Goal: Transaction & Acquisition: Purchase product/service

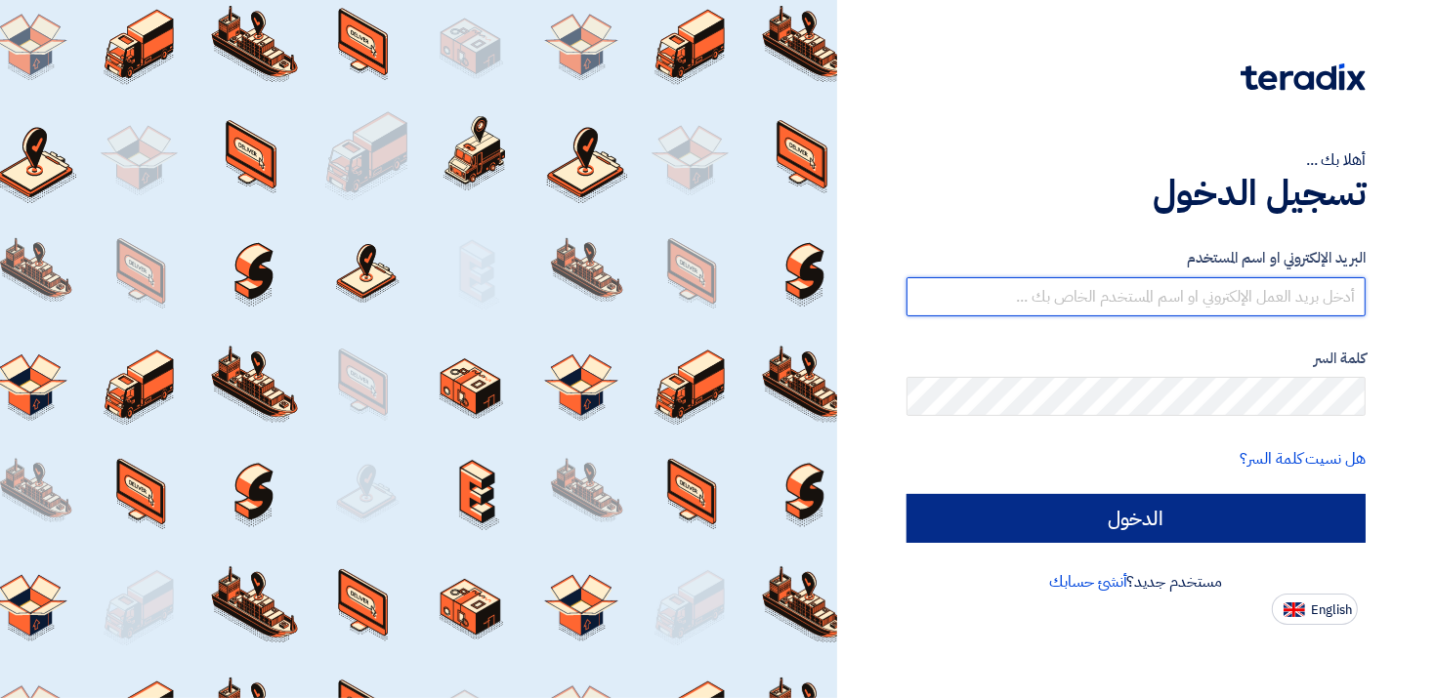
type input "[EMAIL_ADDRESS][DOMAIN_NAME]"
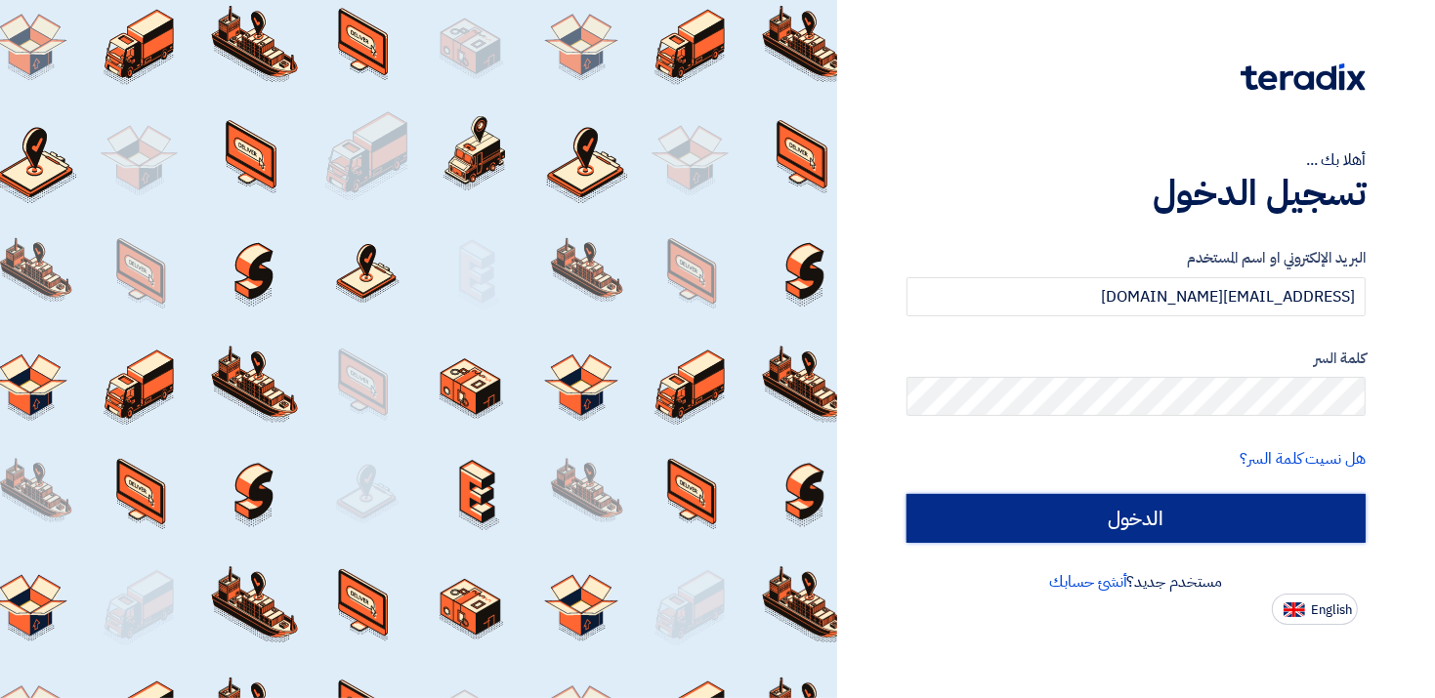
click at [1178, 524] on input "الدخول" at bounding box center [1136, 518] width 459 height 49
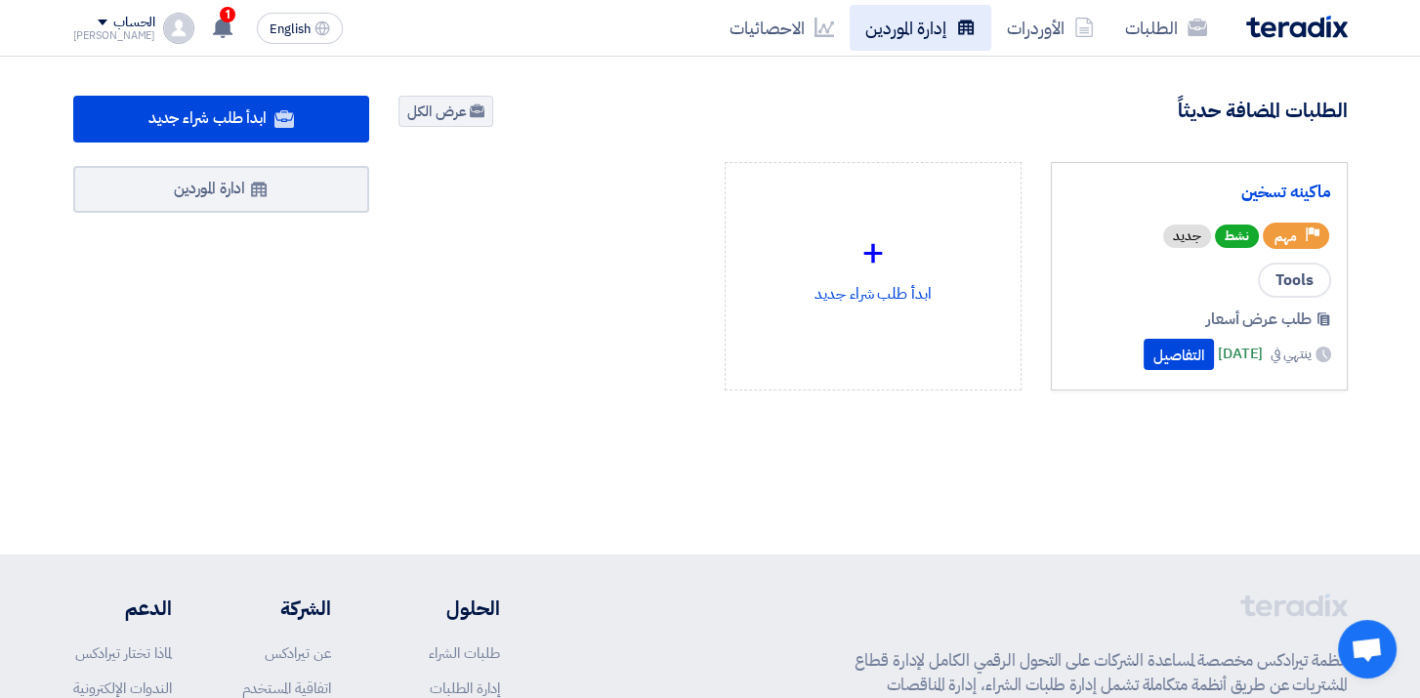
click at [900, 30] on link "إدارة الموردين" at bounding box center [921, 28] width 142 height 46
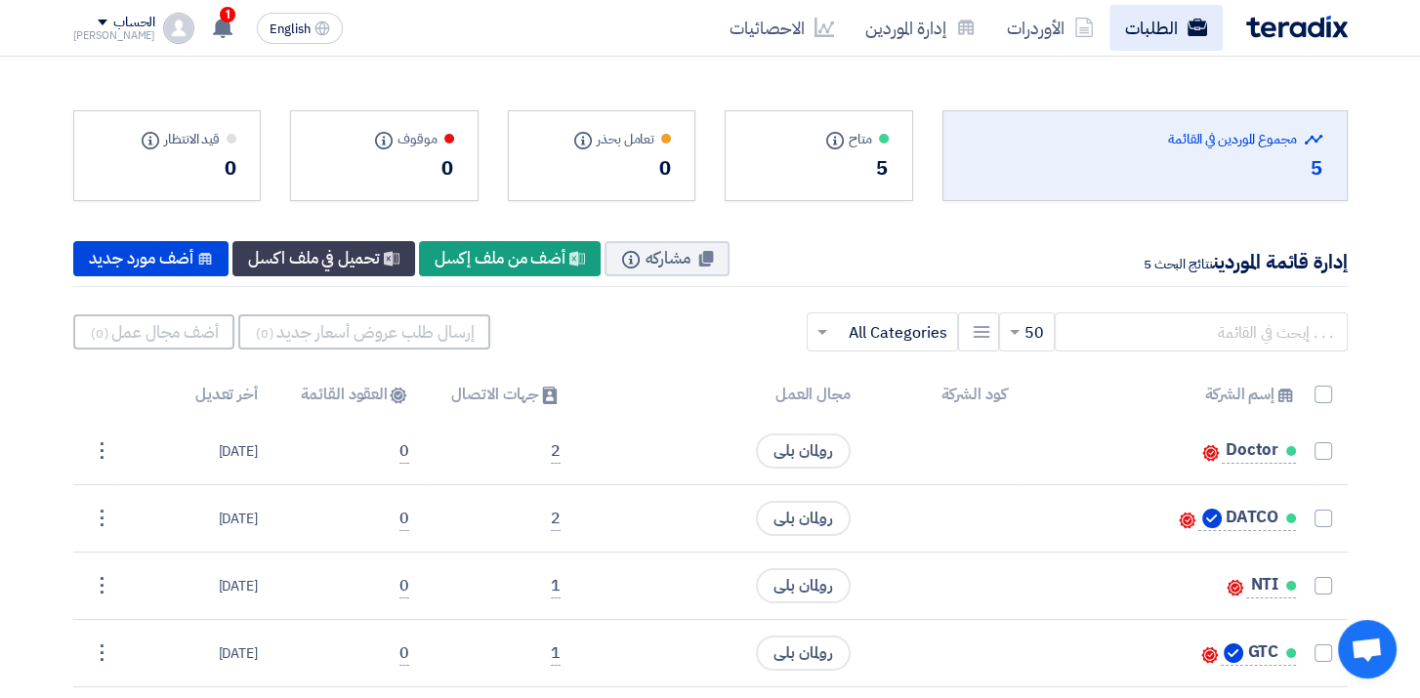
click at [1138, 30] on link "الطلبات" at bounding box center [1166, 28] width 113 height 46
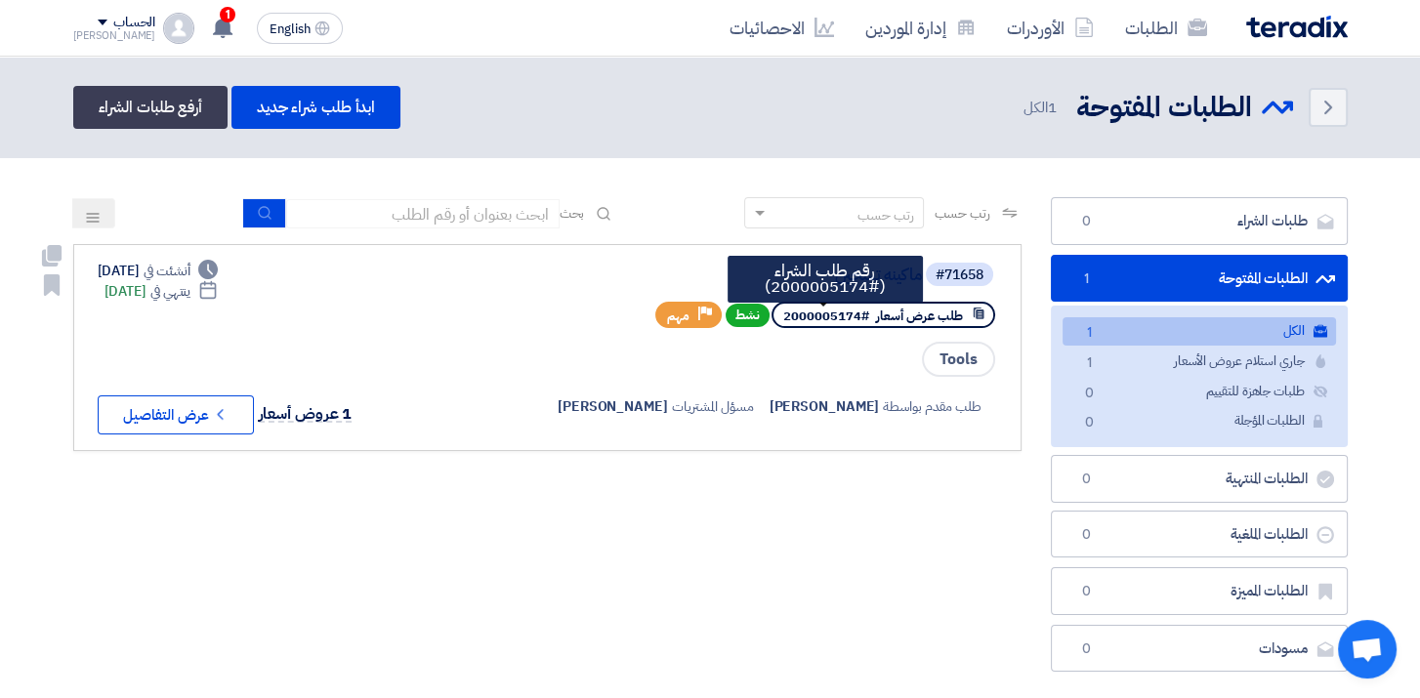
click at [814, 312] on span "#2000005174" at bounding box center [826, 316] width 86 height 19
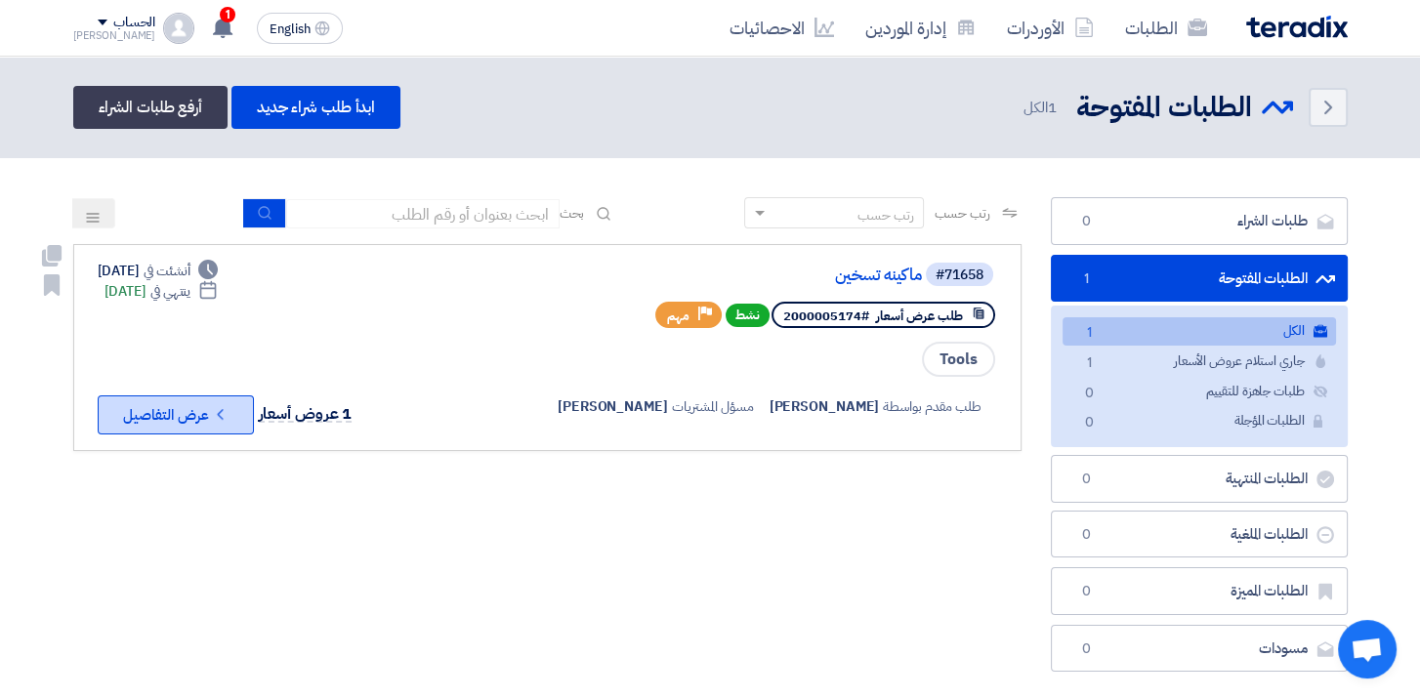
click at [159, 406] on button "Check details عرض التفاصيل" at bounding box center [176, 415] width 156 height 39
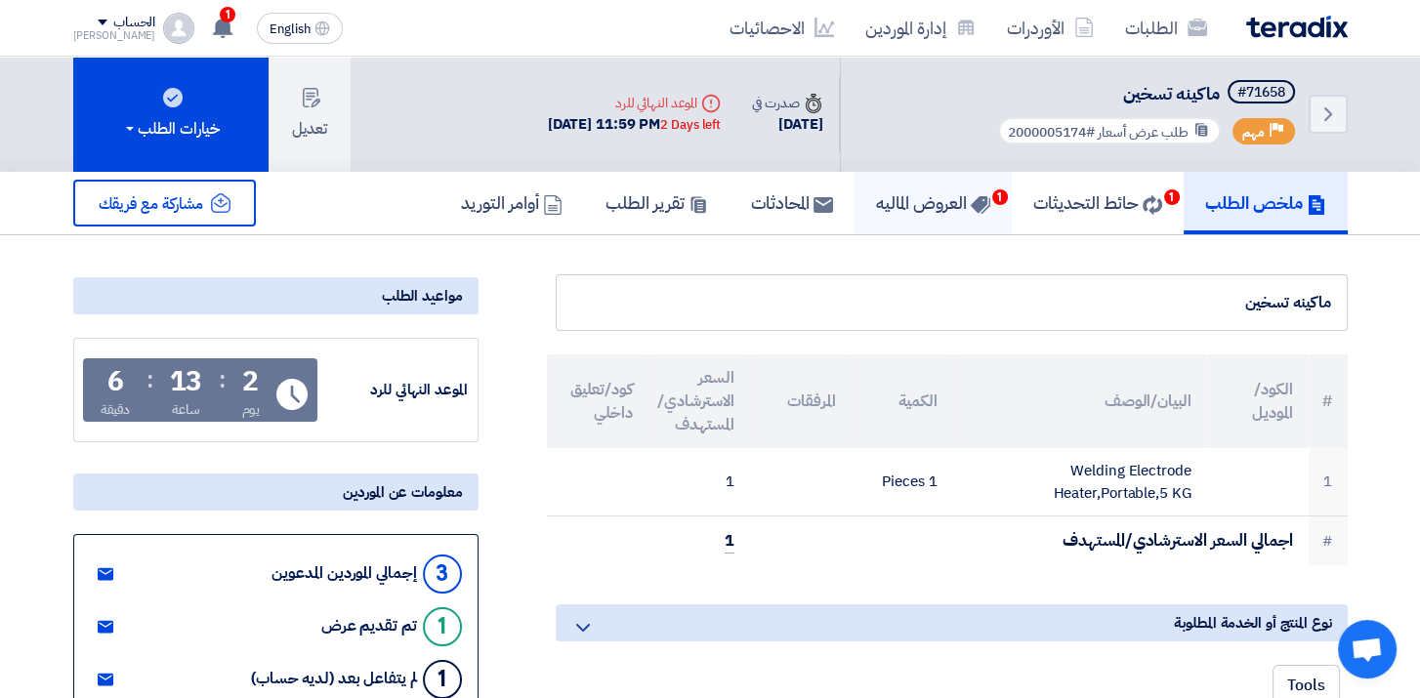
click at [896, 204] on h5 "العروض الماليه 1" at bounding box center [933, 202] width 114 height 22
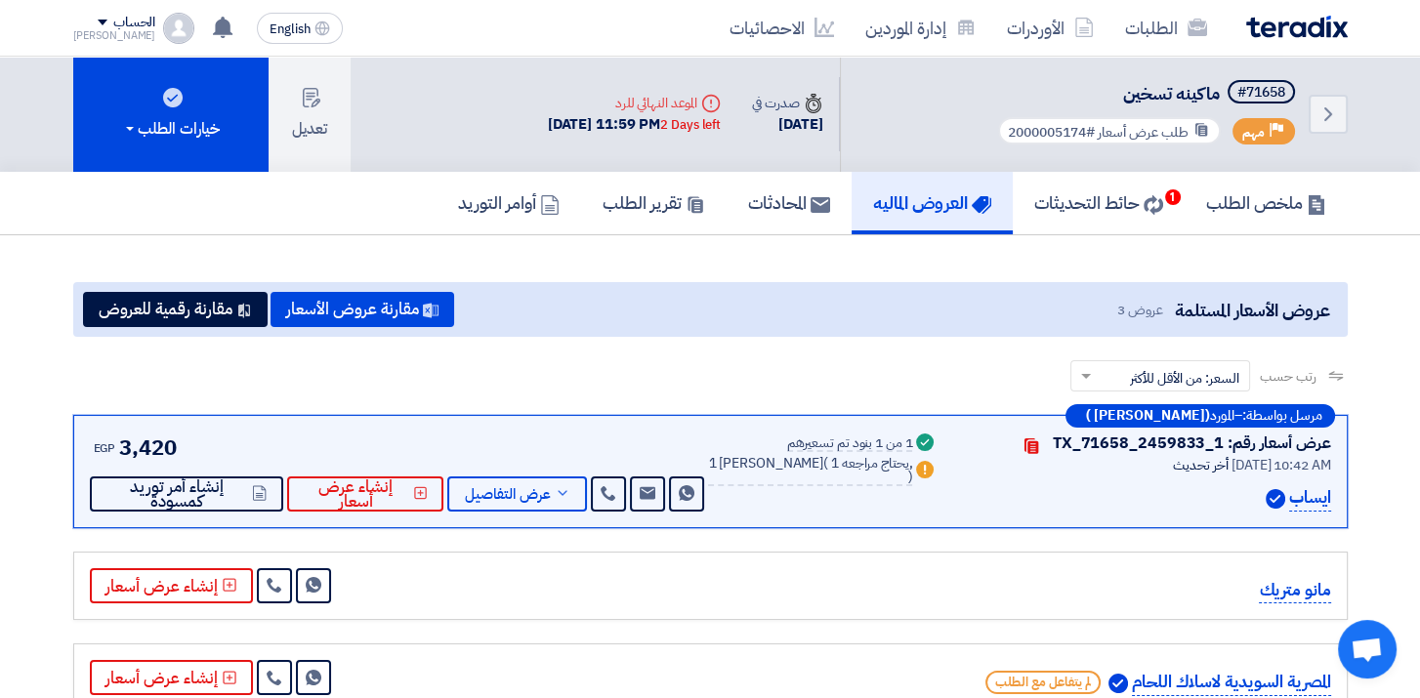
click at [1168, 442] on div "عرض أسعار رقم: TX_71658_2459833_1" at bounding box center [1192, 443] width 278 height 23
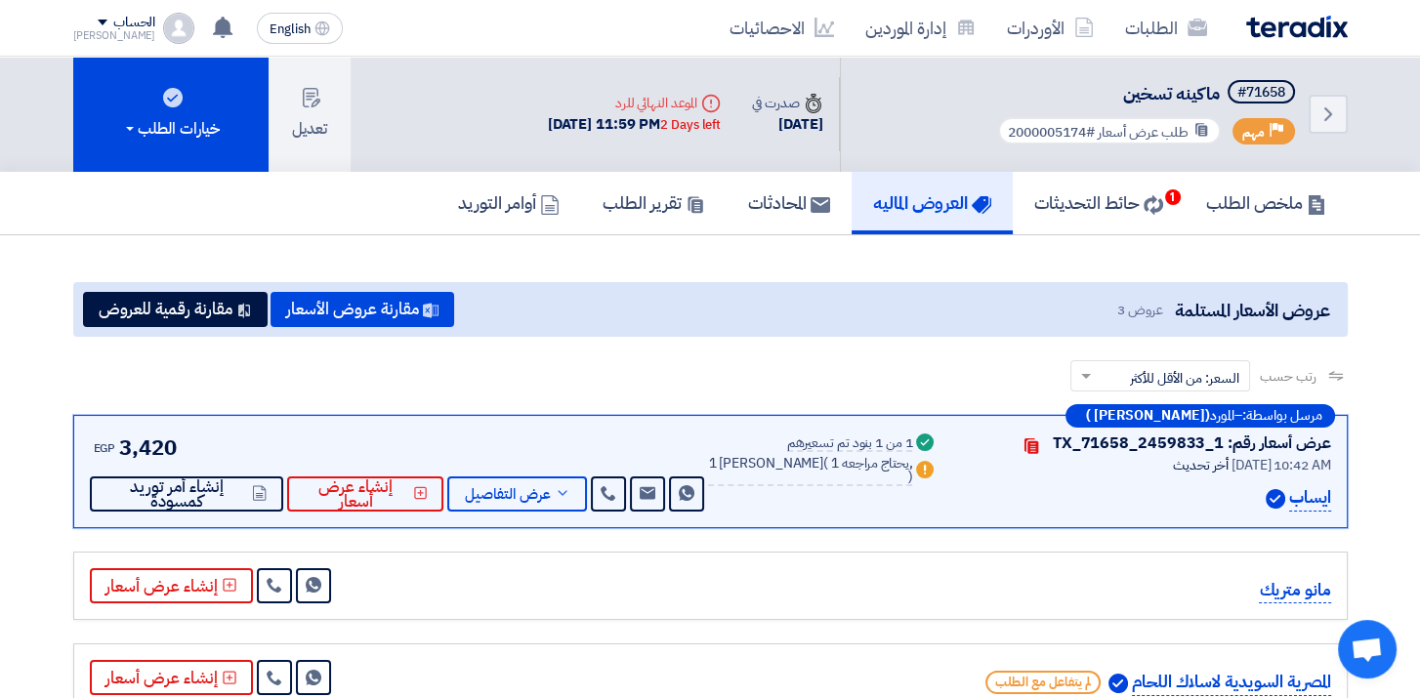
click at [1041, 496] on div "ايساب" at bounding box center [1145, 499] width 369 height 26
click at [1294, 491] on p "ايساب" at bounding box center [1311, 499] width 42 height 26
click at [514, 498] on span "عرض التفاصيل" at bounding box center [508, 494] width 86 height 15
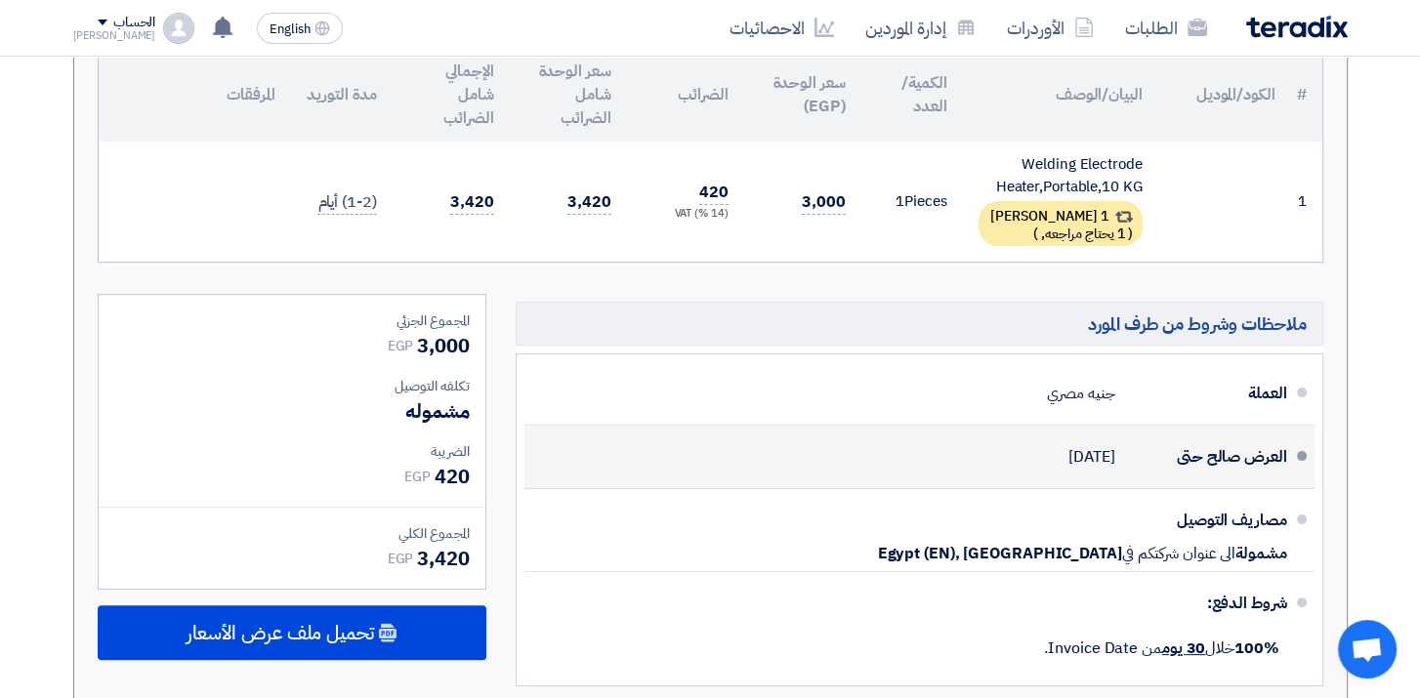
scroll to position [586, 0]
